Goal: Check status

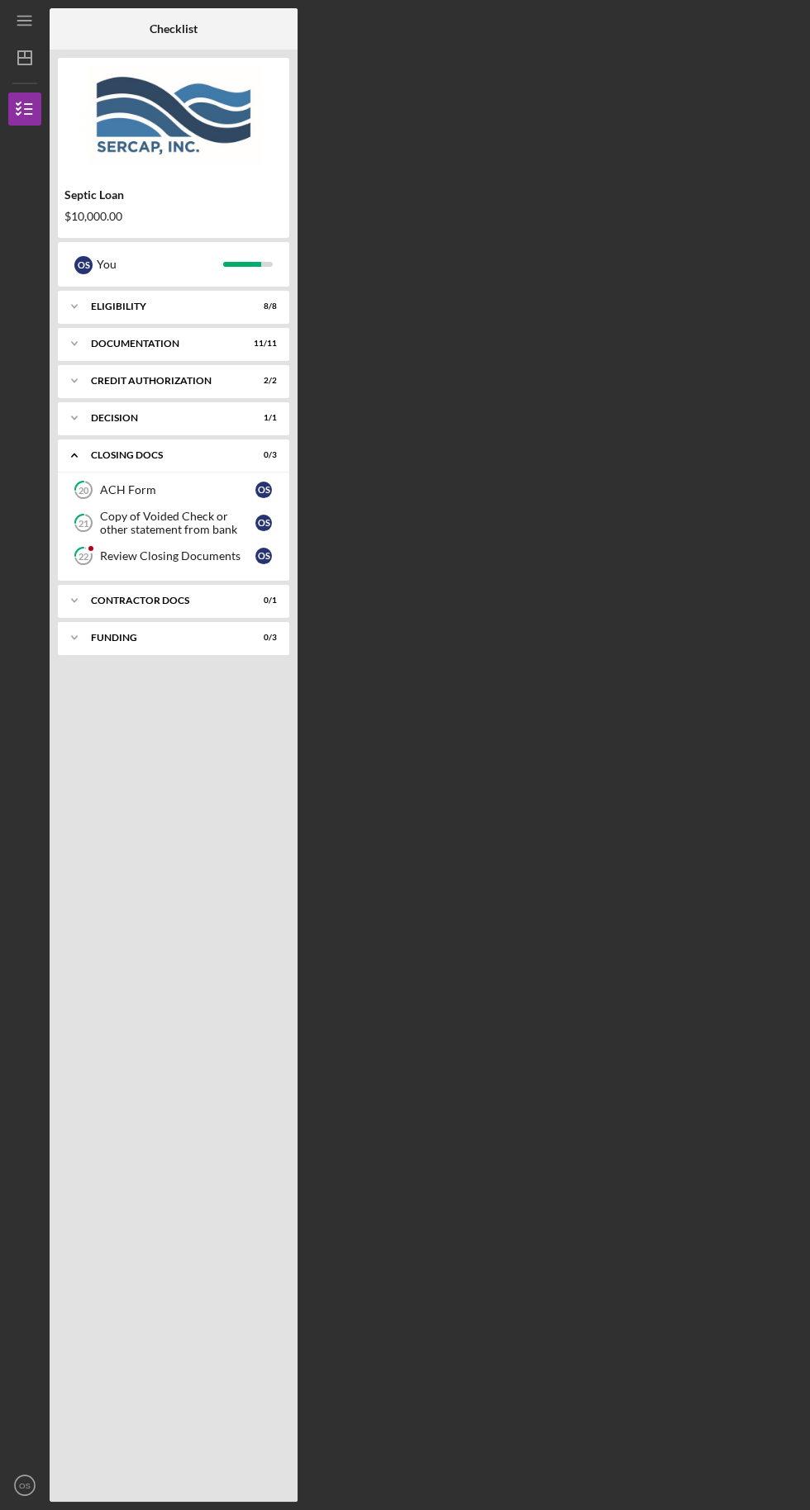
click at [206, 824] on div "Icon/Expander Eligibility 8 / 8 Icon/Expander Documentation 11 / 11 Icon/Expand…" at bounding box center [173, 892] width 231 height 1203
click at [26, 125] on icon "button" at bounding box center [24, 108] width 41 height 41
click at [192, 1052] on div "Icon/Expander Eligibility 8 / 8 Icon/Expander Documentation 11 / 11 Icon/Expand…" at bounding box center [173, 892] width 231 height 1203
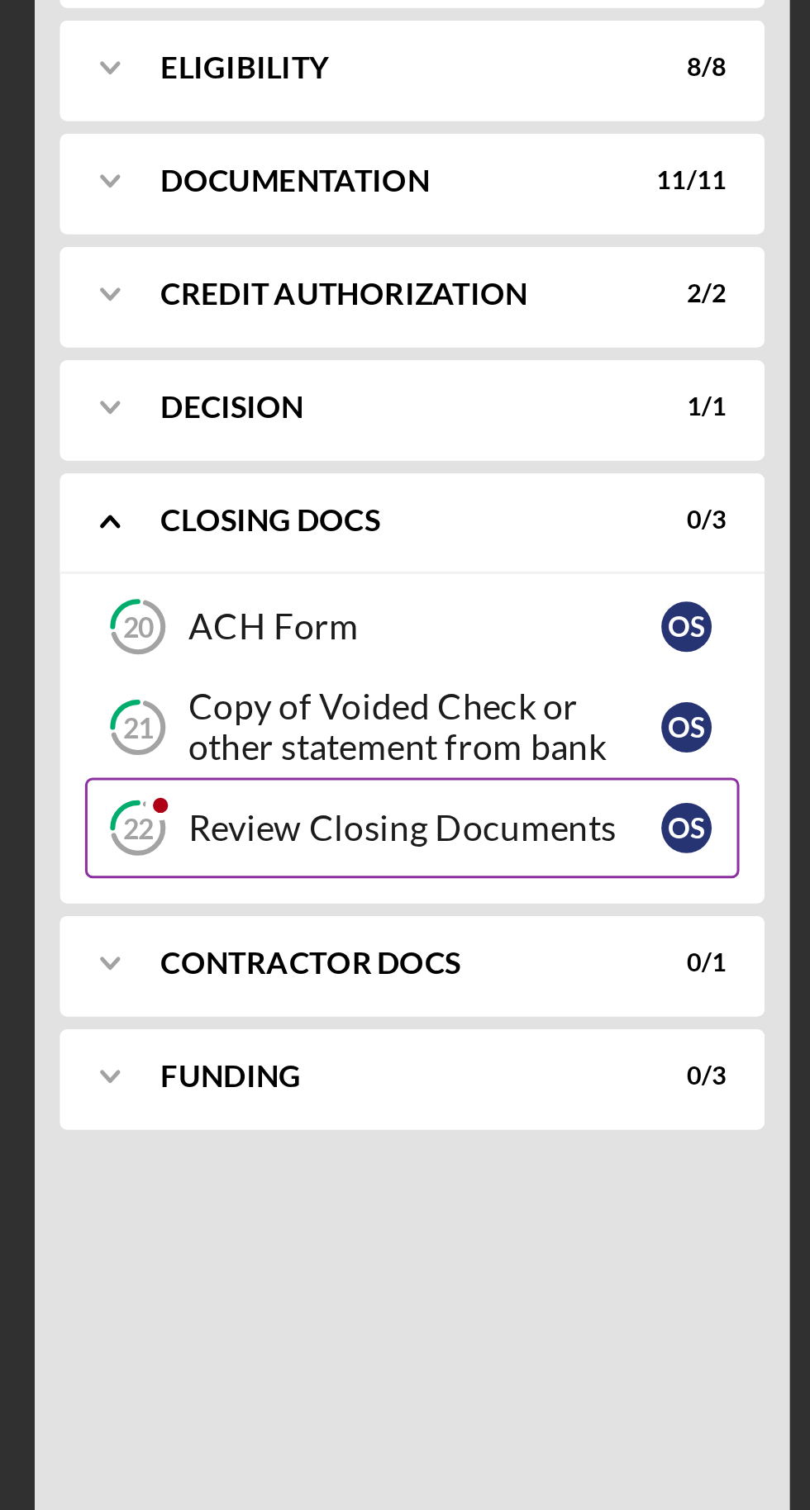
click at [267, 556] on div "O S" at bounding box center [263, 556] width 17 height 17
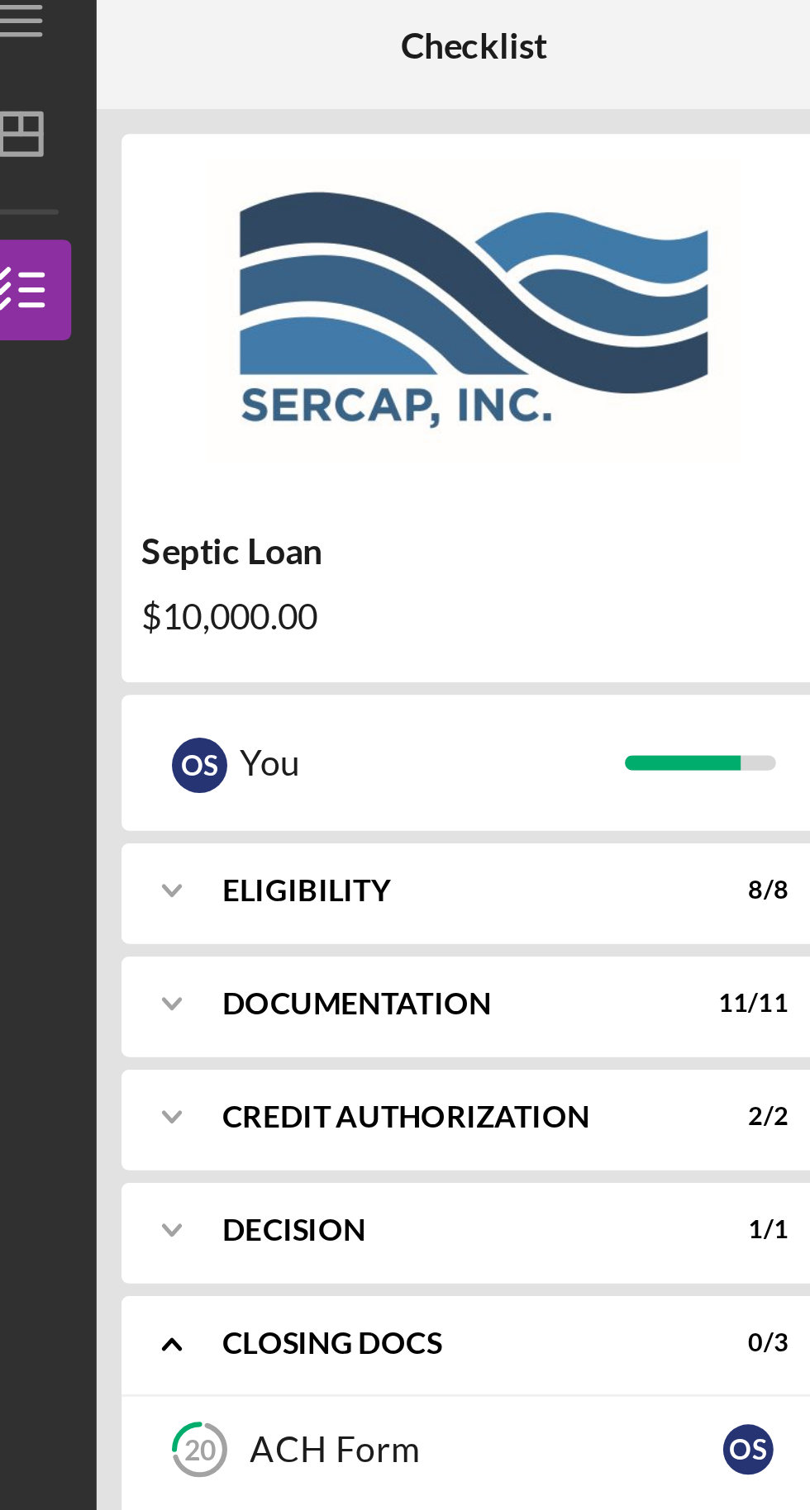
click at [26, 394] on div at bounding box center [24, 462] width 33 height 672
